Goal: Task Accomplishment & Management: Use online tool/utility

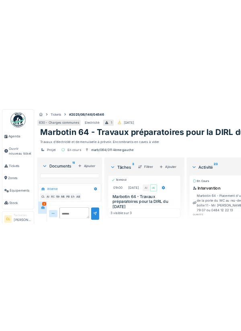
scroll to position [608, 0]
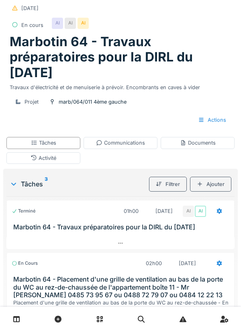
click at [198, 146] on div "Documents" at bounding box center [198, 143] width 36 height 8
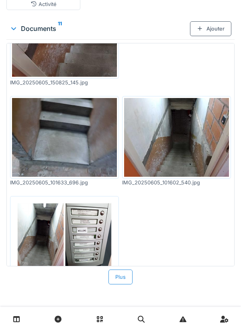
scroll to position [630, 0]
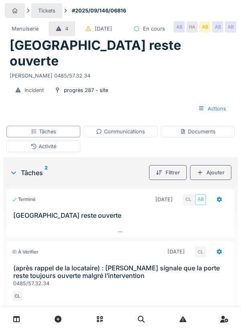
scroll to position [50, 0]
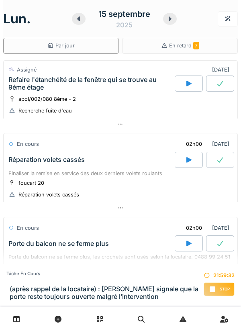
scroll to position [413, 0]
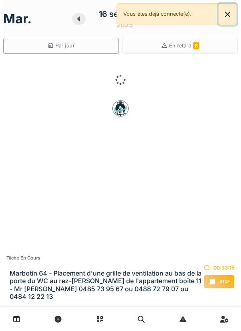
click at [227, 16] on button "Close" at bounding box center [228, 14] width 18 height 21
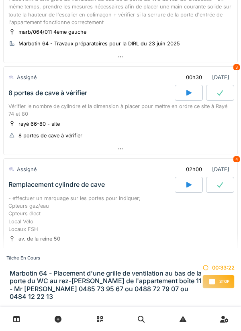
scroll to position [280, 0]
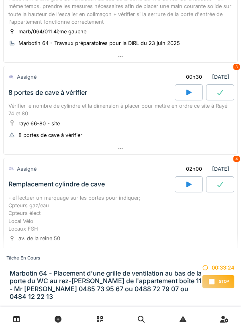
click at [122, 54] on icon at bounding box center [120, 56] width 6 height 5
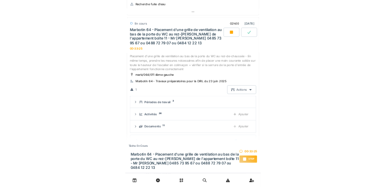
scroll to position [183, 0]
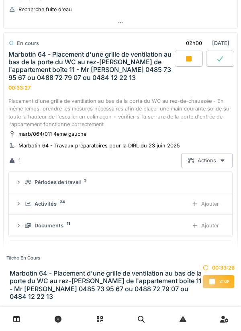
click at [209, 226] on div "Ajouter" at bounding box center [205, 225] width 41 height 15
click at [213, 224] on div "Ajouter" at bounding box center [205, 225] width 41 height 15
click at [210, 227] on div "Ajouter" at bounding box center [205, 225] width 41 height 15
click at [214, 227] on div "Ajouter" at bounding box center [205, 225] width 41 height 15
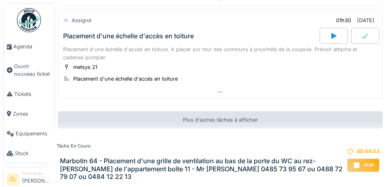
scroll to position [775, 0]
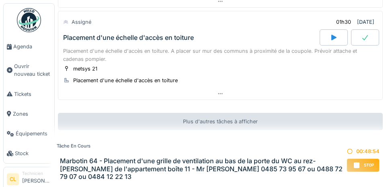
click at [15, 49] on span "Agenda" at bounding box center [32, 47] width 38 height 8
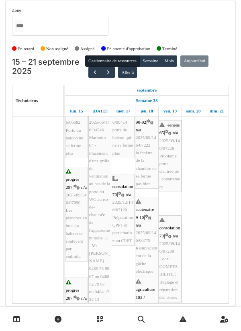
scroll to position [230, 0]
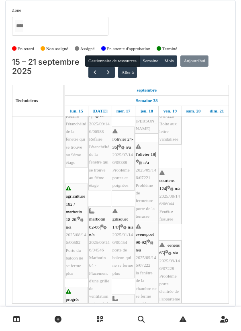
scroll to position [110, 0]
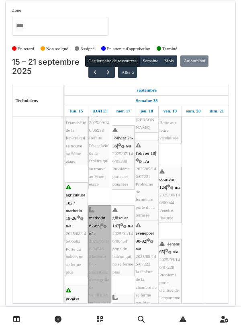
click at [95, 186] on link "marbotin 62-66 | n/a 2025/06/146/04546 Marbotin 64 - Placement d'une grille de …" at bounding box center [99, 314] width 23 height 218
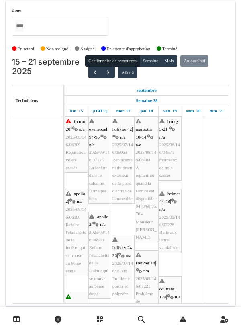
scroll to position [0, 0]
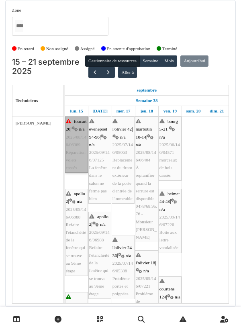
click at [76, 144] on link "foucart 20 | n/a 2025/08/146/06389 Réparation volets cassés" at bounding box center [76, 145] width 23 height 56
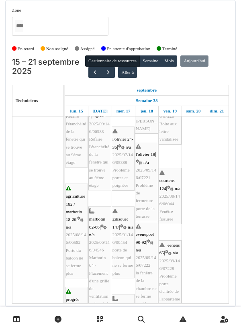
scroll to position [109, 0]
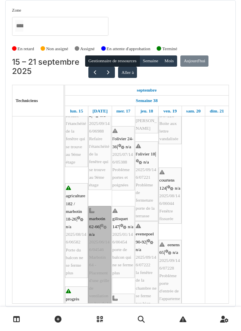
click at [100, 186] on link "marbotin 62-66 | n/a 2025/06/146/04546 Marbotin 64 - Placement d'une grille de …" at bounding box center [99, 315] width 23 height 218
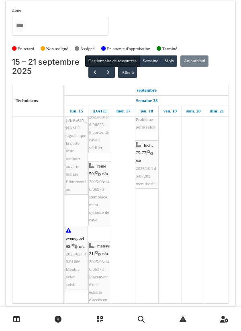
scroll to position [453, 0]
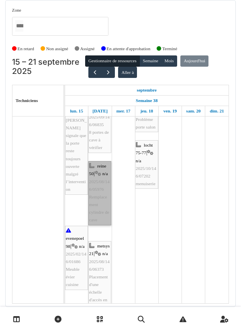
click at [95, 186] on link "reine 50 | n/a 2025/08/146/05976 Remplacement cylindre de cave" at bounding box center [99, 193] width 23 height 64
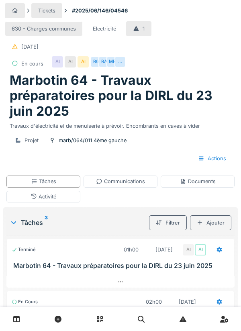
click at [127, 183] on div "Communications" at bounding box center [120, 182] width 49 height 8
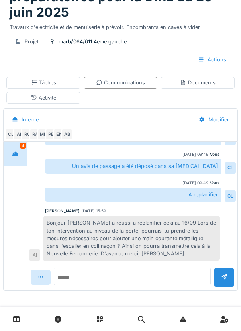
scroll to position [216, 0]
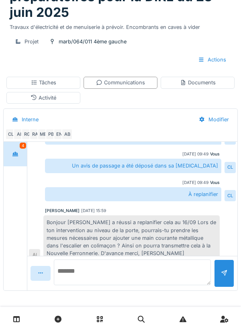
click at [102, 277] on textarea at bounding box center [132, 273] width 157 height 26
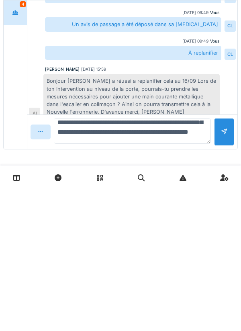
scroll to position [39, 0]
type textarea "**********"
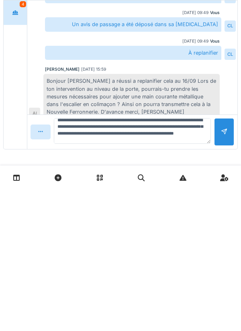
click at [222, 275] on div at bounding box center [224, 274] width 6 height 8
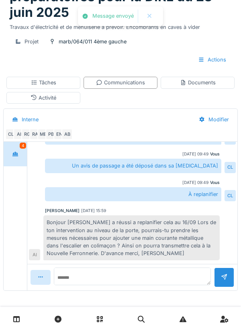
scroll to position [267, 0]
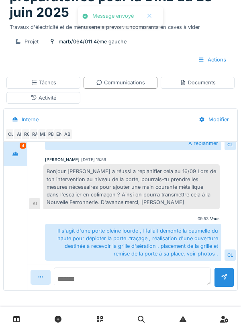
click at [110, 277] on textarea at bounding box center [132, 277] width 157 height 18
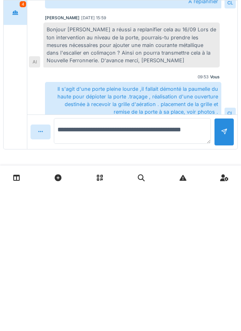
type textarea "**********"
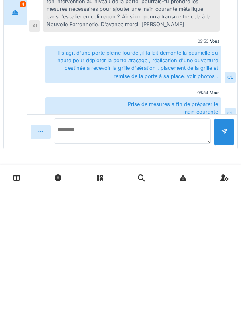
scroll to position [275, 0]
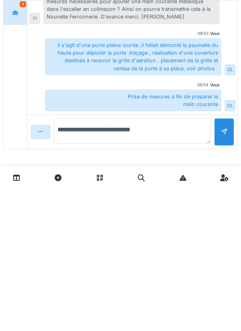
type textarea "**********"
click at [225, 277] on div at bounding box center [224, 274] width 6 height 8
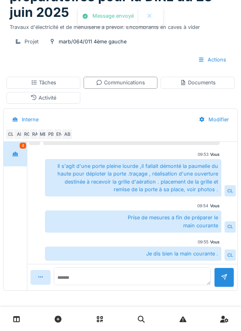
scroll to position [260, 0]
click at [116, 276] on textarea at bounding box center [132, 277] width 157 height 18
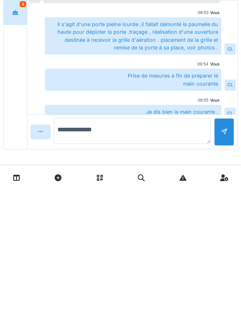
type textarea "**********"
click at [224, 275] on div at bounding box center [224, 274] width 6 height 8
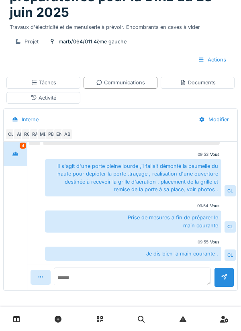
click at [60, 82] on div "Tâches" at bounding box center [43, 83] width 74 height 12
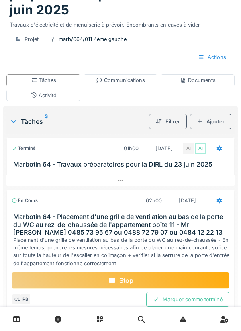
scroll to position [196, 0]
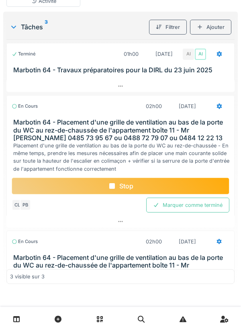
click at [218, 243] on icon at bounding box center [219, 242] width 5 height 6
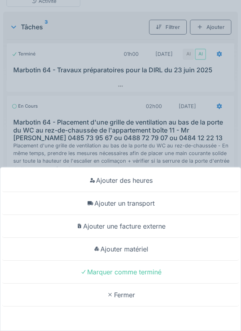
click at [94, 28] on div "Ajouter des heures Ajouter un transport Ajouter une facture externe Ajouter mat…" at bounding box center [120, 165] width 241 height 331
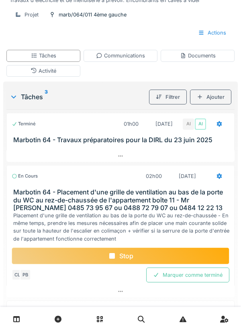
scroll to position [96, 0]
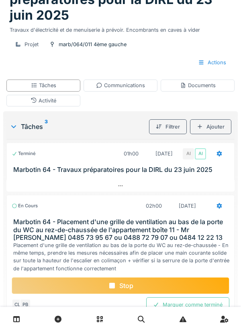
click at [220, 209] on div at bounding box center [219, 206] width 6 height 8
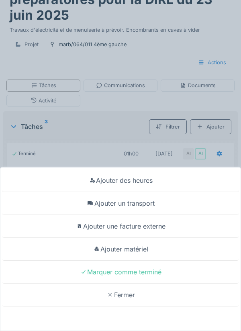
click at [150, 208] on div "Ajouter un transport" at bounding box center [120, 203] width 237 height 23
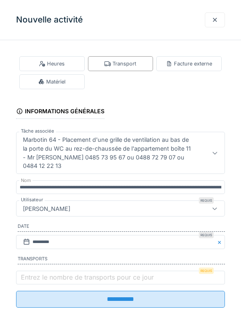
click at [44, 282] on label "Entrez le nombre de transports pour ce jour" at bounding box center [87, 278] width 136 height 10
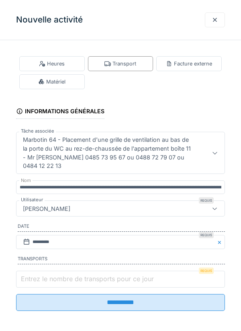
click at [44, 283] on input "Entrez le nombre de transports pour ce jour" at bounding box center [120, 279] width 209 height 17
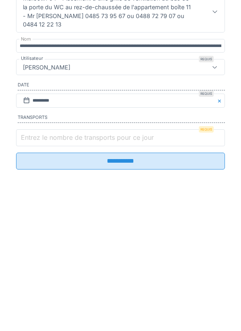
scroll to position [142, 0]
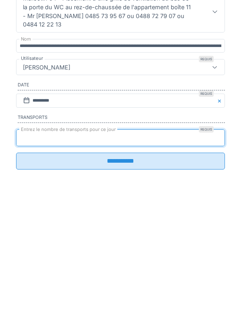
type input "*"
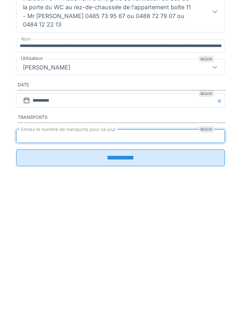
click at [128, 308] on input "**********" at bounding box center [120, 299] width 209 height 17
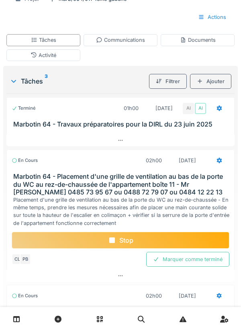
click at [226, 165] on div at bounding box center [219, 160] width 20 height 15
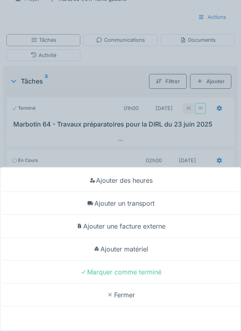
click at [144, 249] on div "Ajouter matériel" at bounding box center [120, 249] width 237 height 23
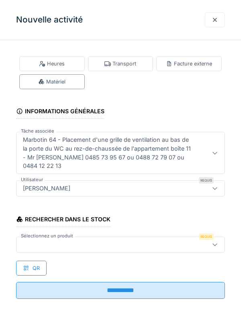
click at [57, 242] on div at bounding box center [107, 244] width 175 height 9
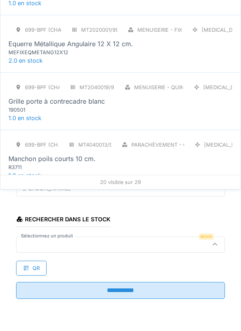
scroll to position [786, 0]
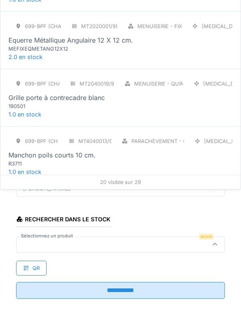
click at [78, 103] on div "190501" at bounding box center [56, 107] width 96 height 8
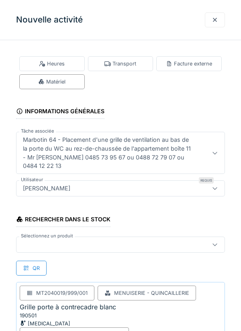
click at [63, 245] on div at bounding box center [107, 244] width 175 height 9
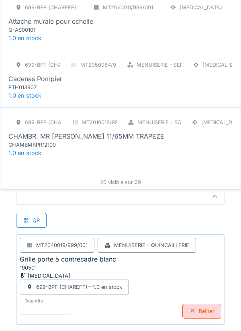
scroll to position [79, 0]
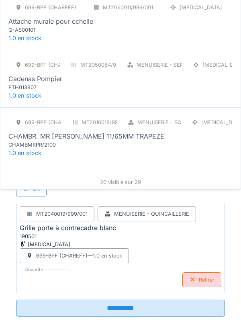
click at [125, 310] on input "**********" at bounding box center [120, 308] width 209 height 17
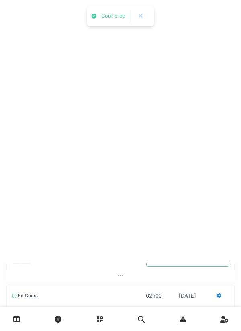
scroll to position [0, 0]
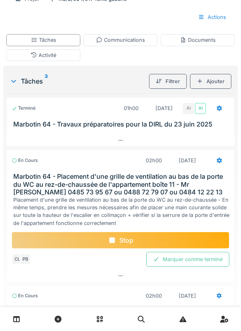
click at [59, 53] on div "Activité" at bounding box center [43, 55] width 74 height 12
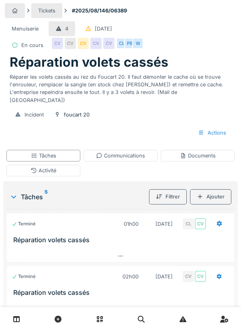
click at [219, 221] on icon at bounding box center [219, 224] width 5 height 6
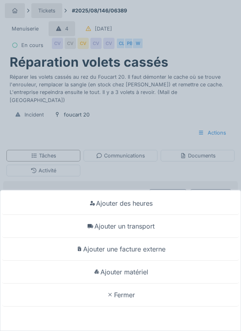
click at [144, 273] on div "Ajouter matériel" at bounding box center [120, 272] width 237 height 23
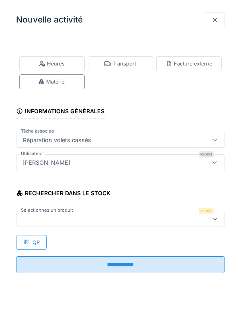
click at [58, 218] on div at bounding box center [107, 219] width 175 height 9
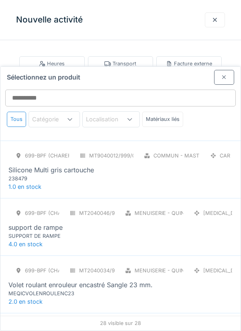
scroll to position [1389, 0]
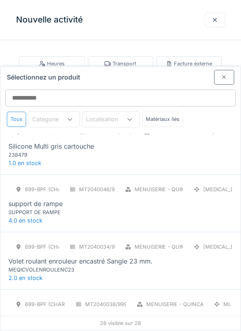
click at [55, 314] on div "Volet roulant sangle 23 mm. - 10 m." at bounding box center [62, 319] width 109 height 10
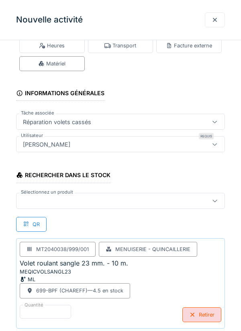
scroll to position [62, 0]
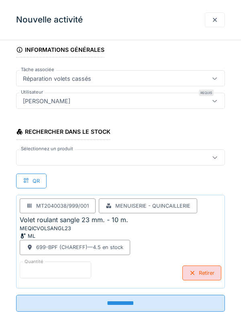
click at [48, 269] on input "*" at bounding box center [56, 270] width 72 height 17
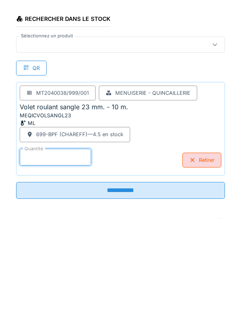
scroll to position [33, 0]
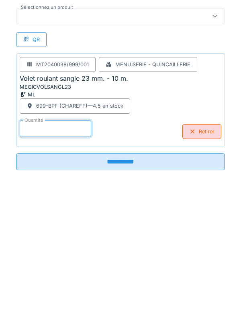
type input "*"
type input "****"
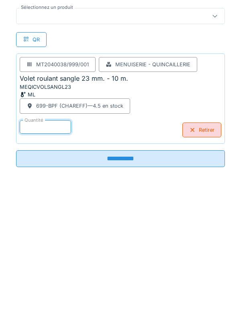
click at [127, 304] on input "**********" at bounding box center [120, 300] width 209 height 17
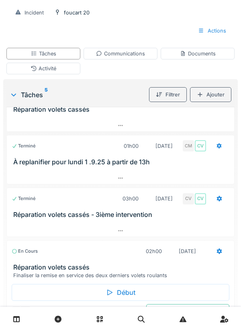
scroll to position [162, 0]
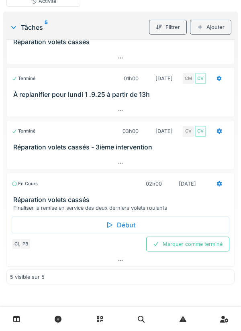
click at [186, 246] on div "Marquer comme terminé" at bounding box center [187, 244] width 83 height 15
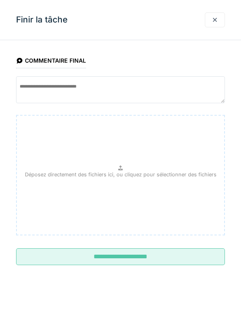
click at [124, 259] on input "**********" at bounding box center [120, 256] width 209 height 17
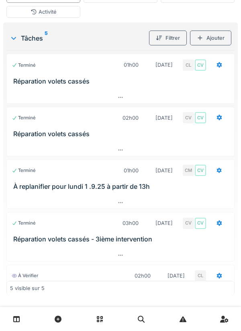
scroll to position [0, 0]
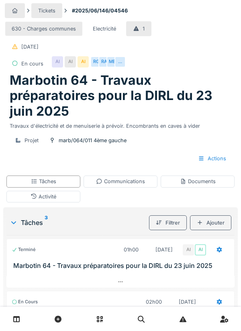
click at [46, 201] on div "Activité" at bounding box center [43, 197] width 74 height 12
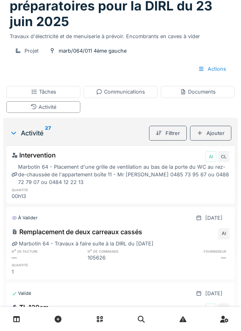
scroll to position [552, 0]
click at [55, 94] on div "Tâches" at bounding box center [43, 92] width 25 height 8
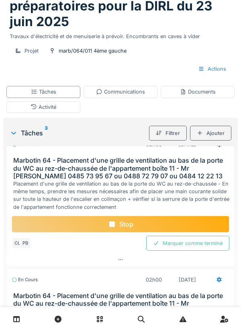
scroll to position [69, 0]
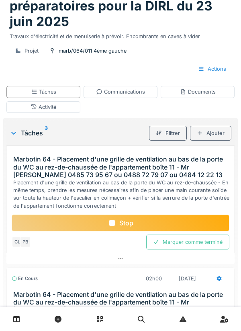
click at [123, 228] on div "Stop" at bounding box center [121, 223] width 218 height 17
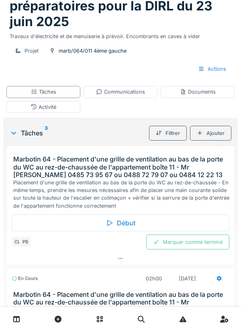
click at [53, 105] on div "Activité" at bounding box center [44, 107] width 26 height 8
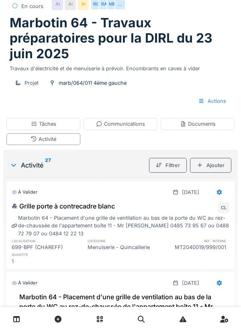
scroll to position [0, 0]
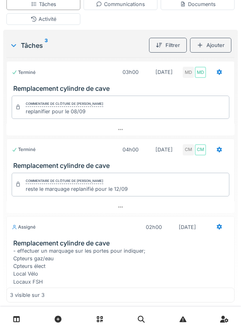
click at [198, 8] on div "Documents" at bounding box center [198, 4] width 36 height 8
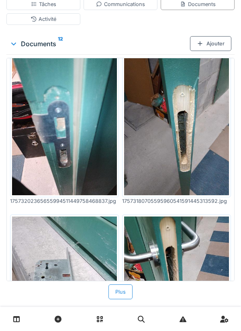
scroll to position [176, 0]
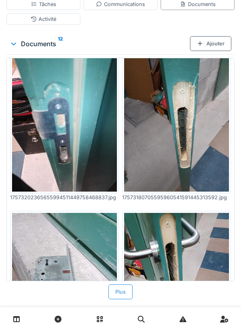
click at [127, 10] on div "Communications" at bounding box center [121, 4] width 74 height 12
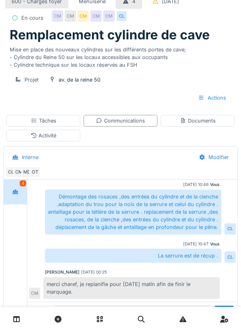
scroll to position [0, 0]
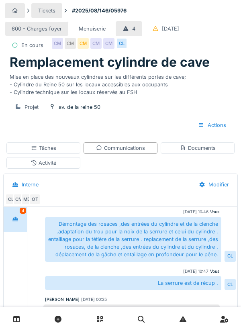
click at [53, 152] on div "Tâches" at bounding box center [43, 148] width 25 height 8
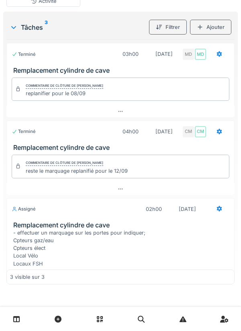
scroll to position [64, 0]
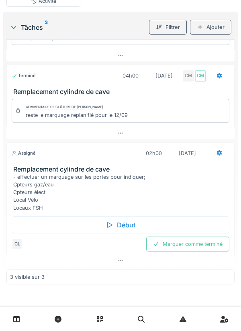
click at [111, 227] on icon at bounding box center [110, 225] width 8 height 6
